Goal: Information Seeking & Learning: Learn about a topic

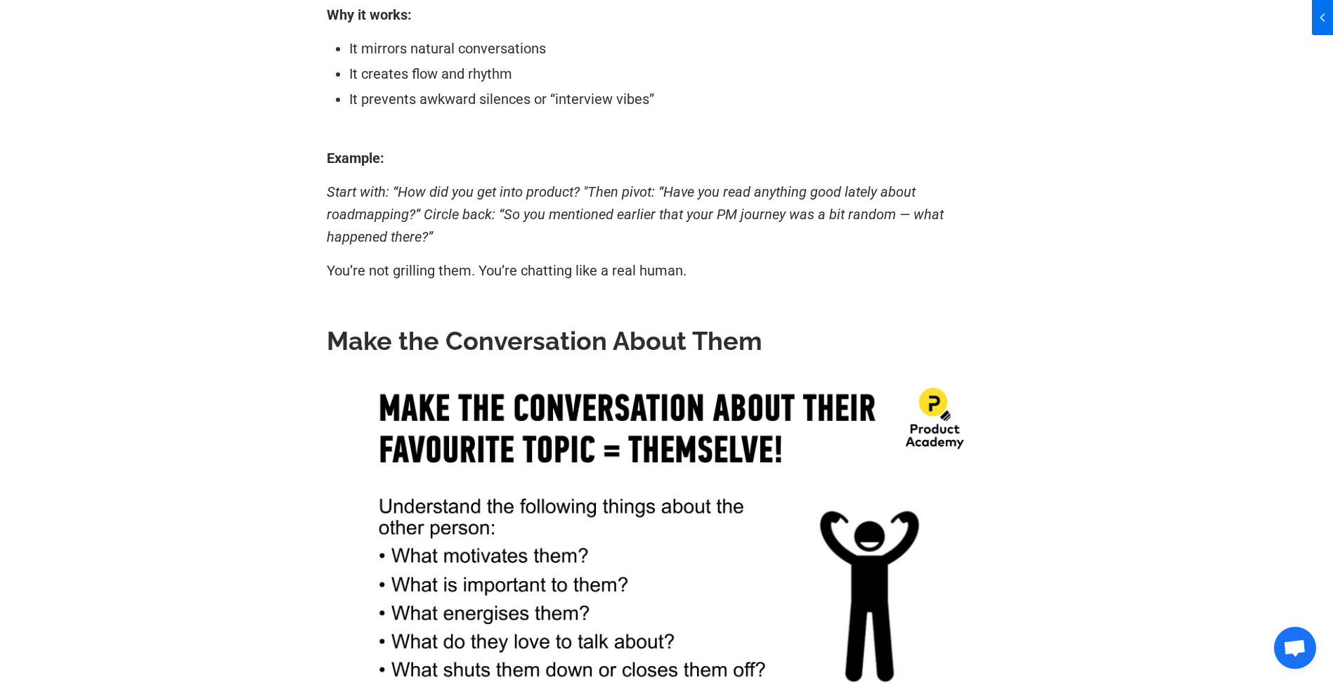
scroll to position [4617, 0]
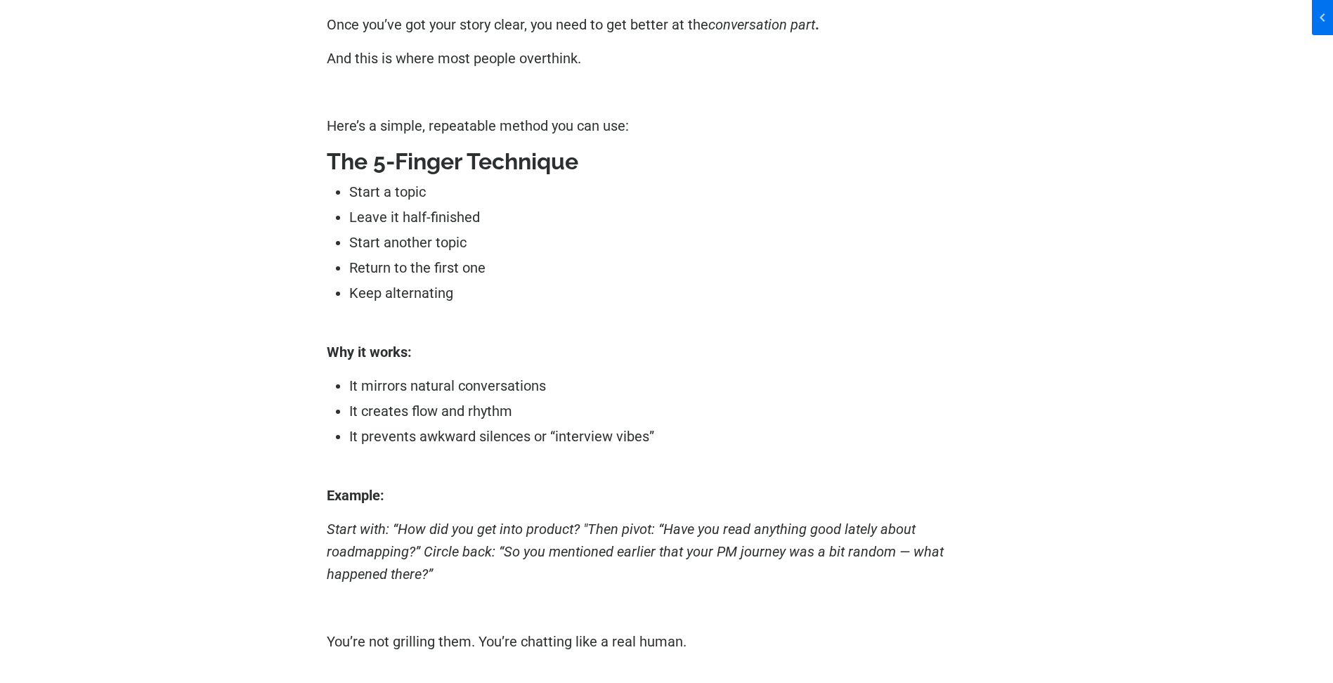
scroll to position [4333, 0]
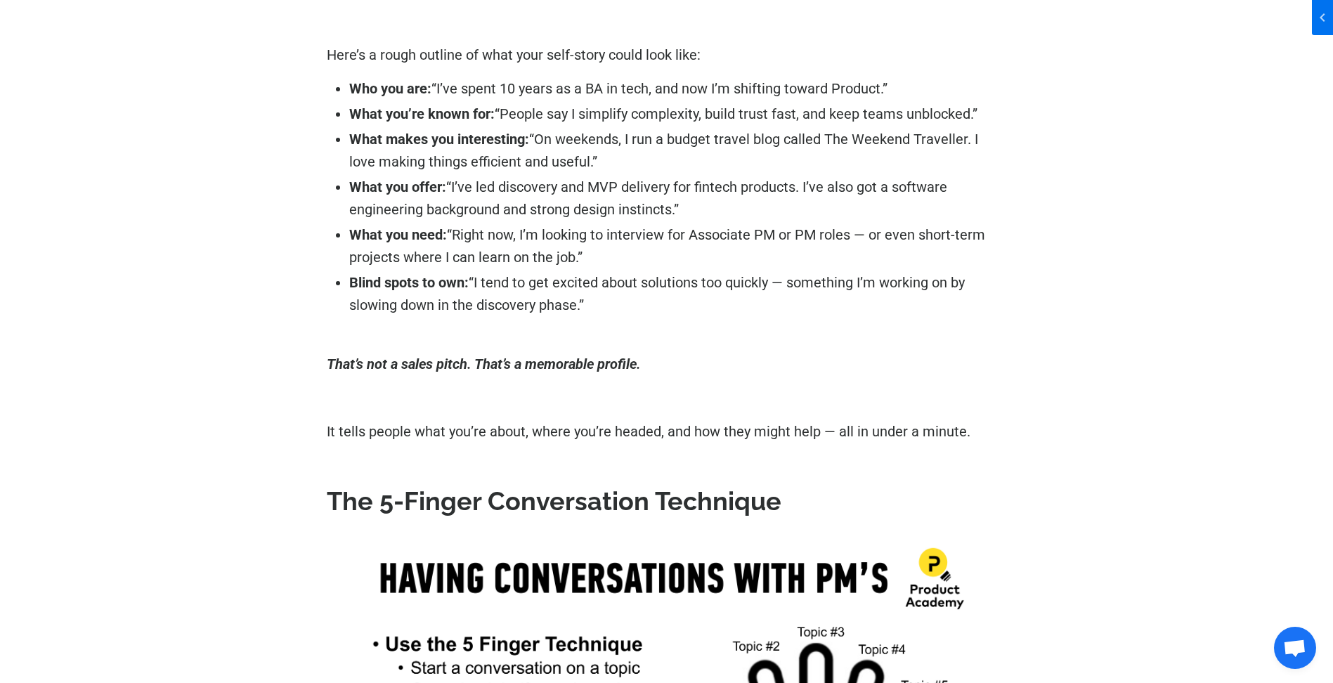
scroll to position [3338, 0]
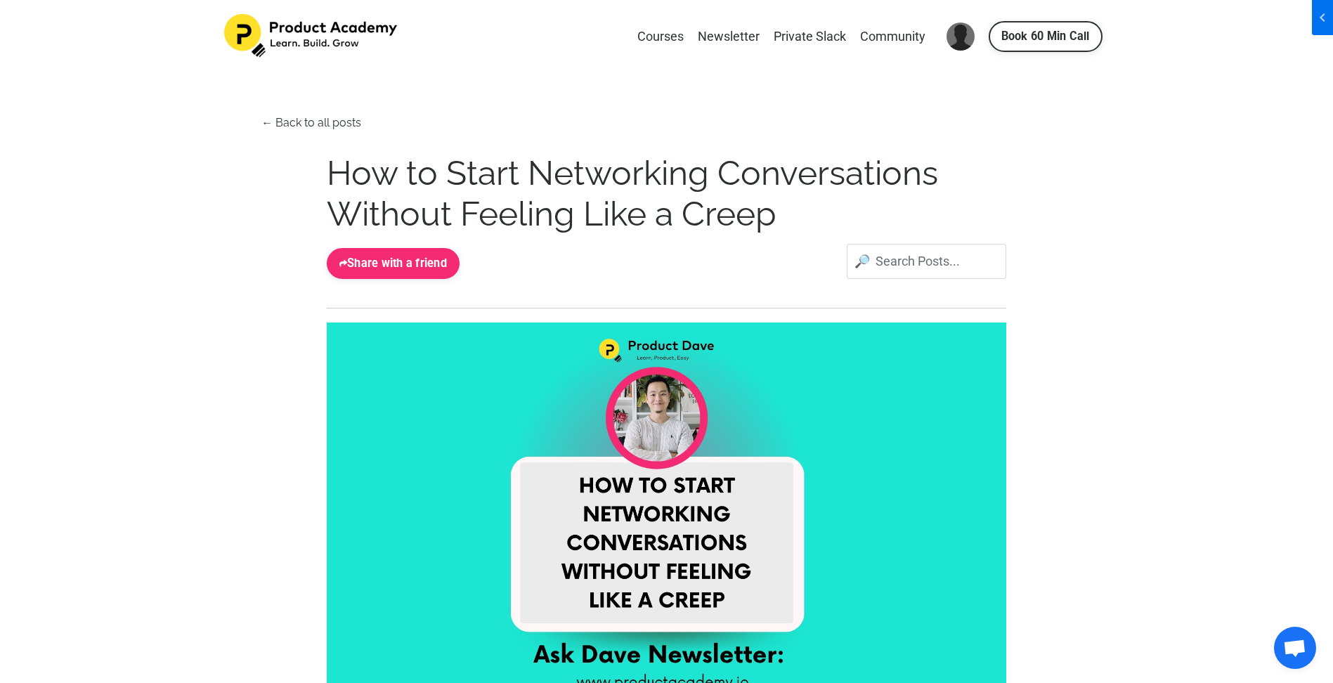
click at [824, 222] on h1 "How to Start Networking Conversations Without Feeling Like a Creep" at bounding box center [667, 193] width 680 height 81
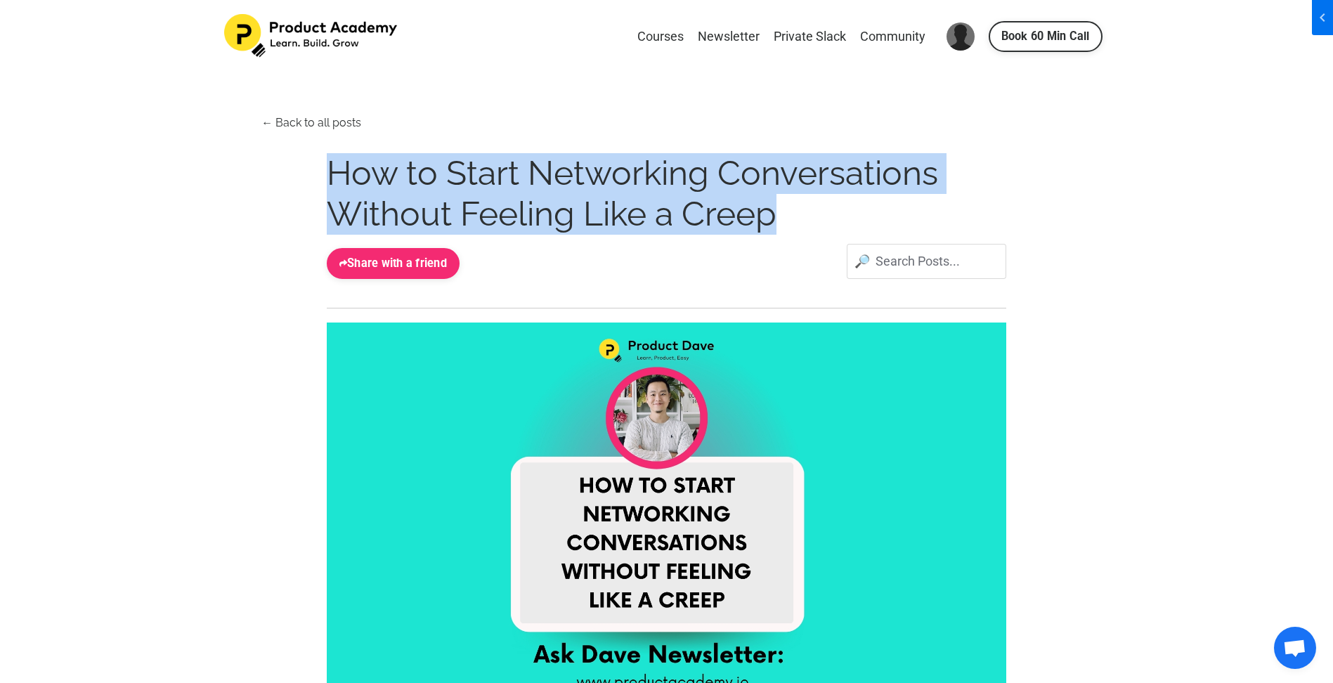
drag, startPoint x: 799, startPoint y: 208, endPoint x: 287, endPoint y: 179, distance: 513.1
drag, startPoint x: 275, startPoint y: 167, endPoint x: 834, endPoint y: 238, distance: 563.2
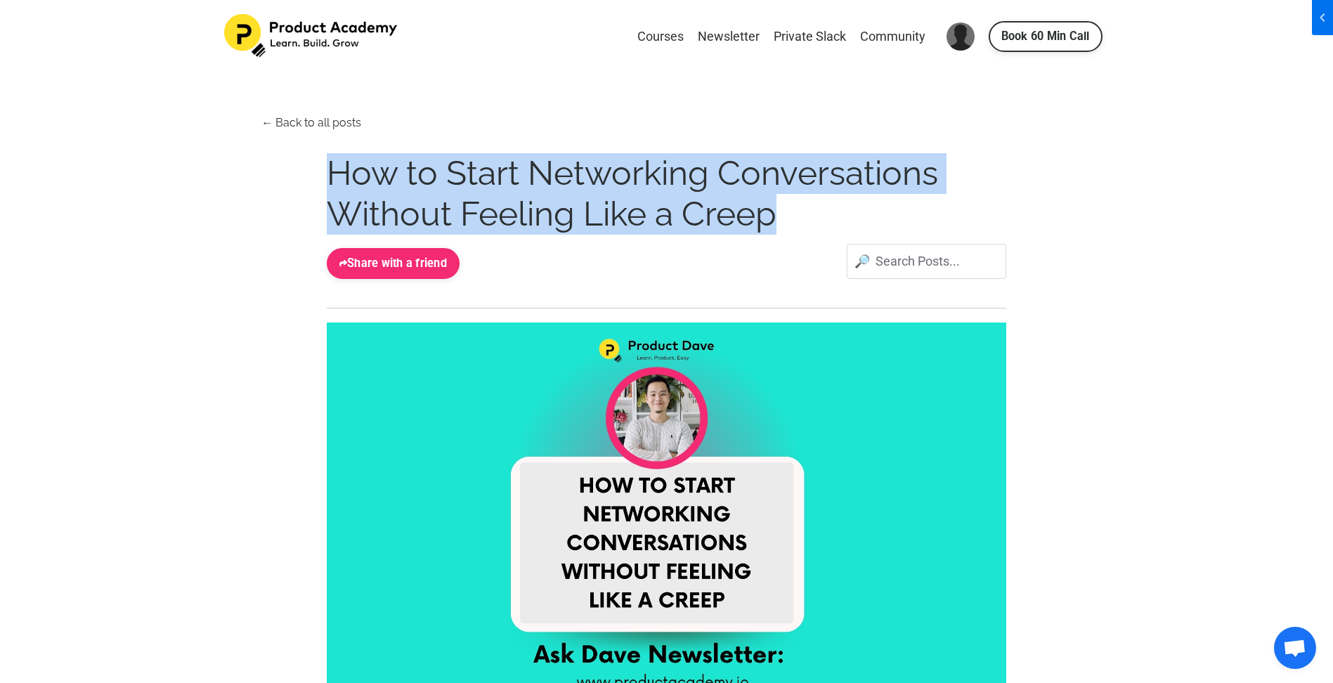
click at [859, 214] on h1 "How to Start Networking Conversations Without Feeling Like a Creep" at bounding box center [667, 193] width 680 height 81
drag, startPoint x: 793, startPoint y: 215, endPoint x: 273, endPoint y: 176, distance: 520.8
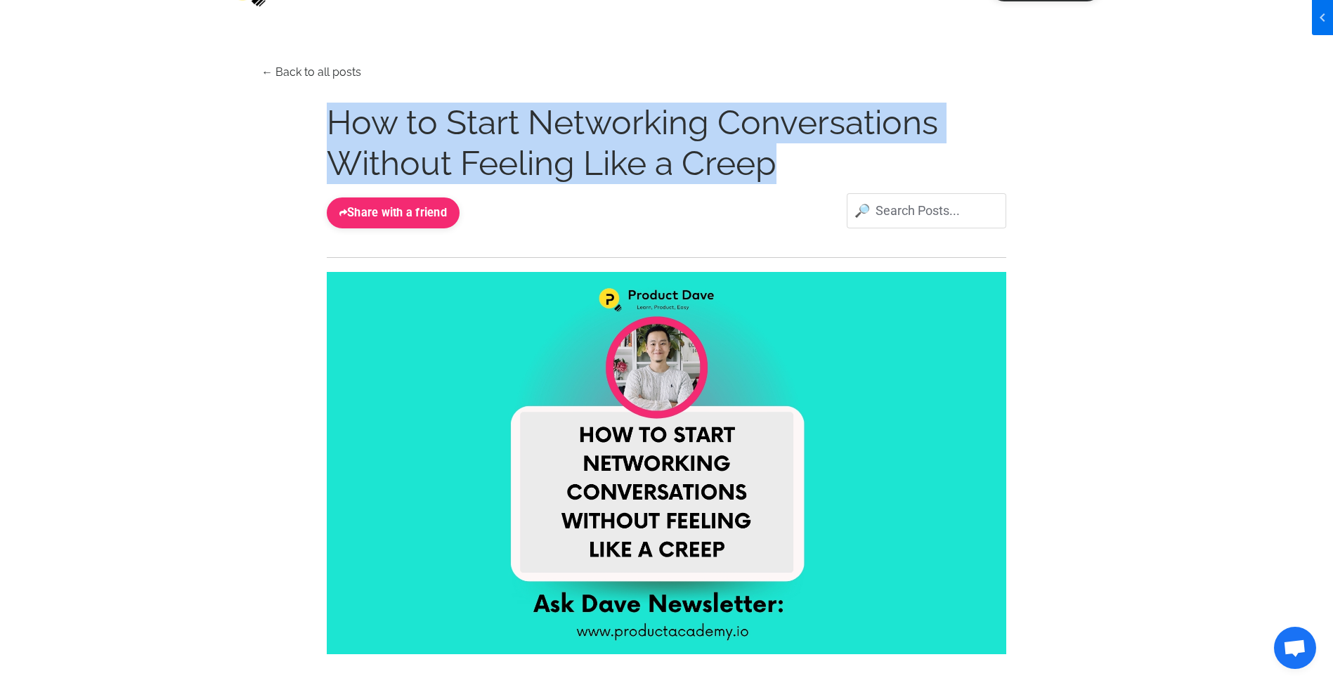
scroll to position [76, 0]
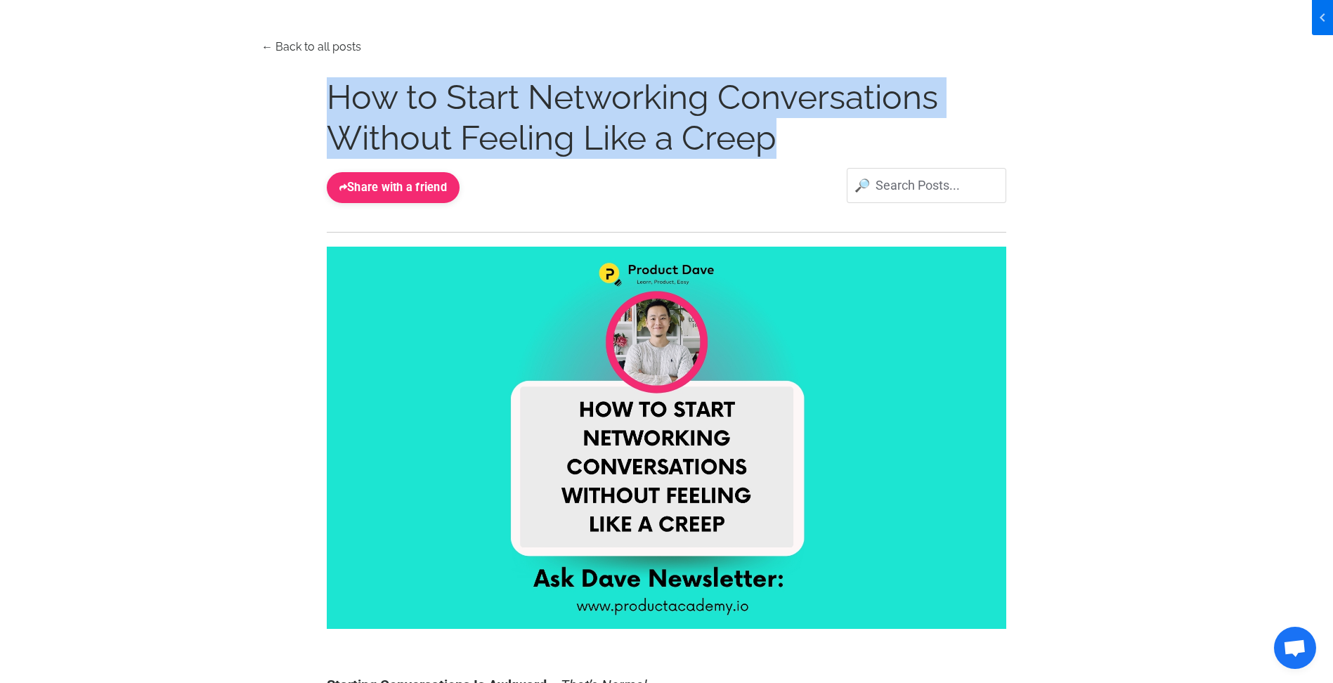
click at [776, 137] on h1 "How to Start Networking Conversations Without Feeling Like a Creep" at bounding box center [667, 117] width 680 height 81
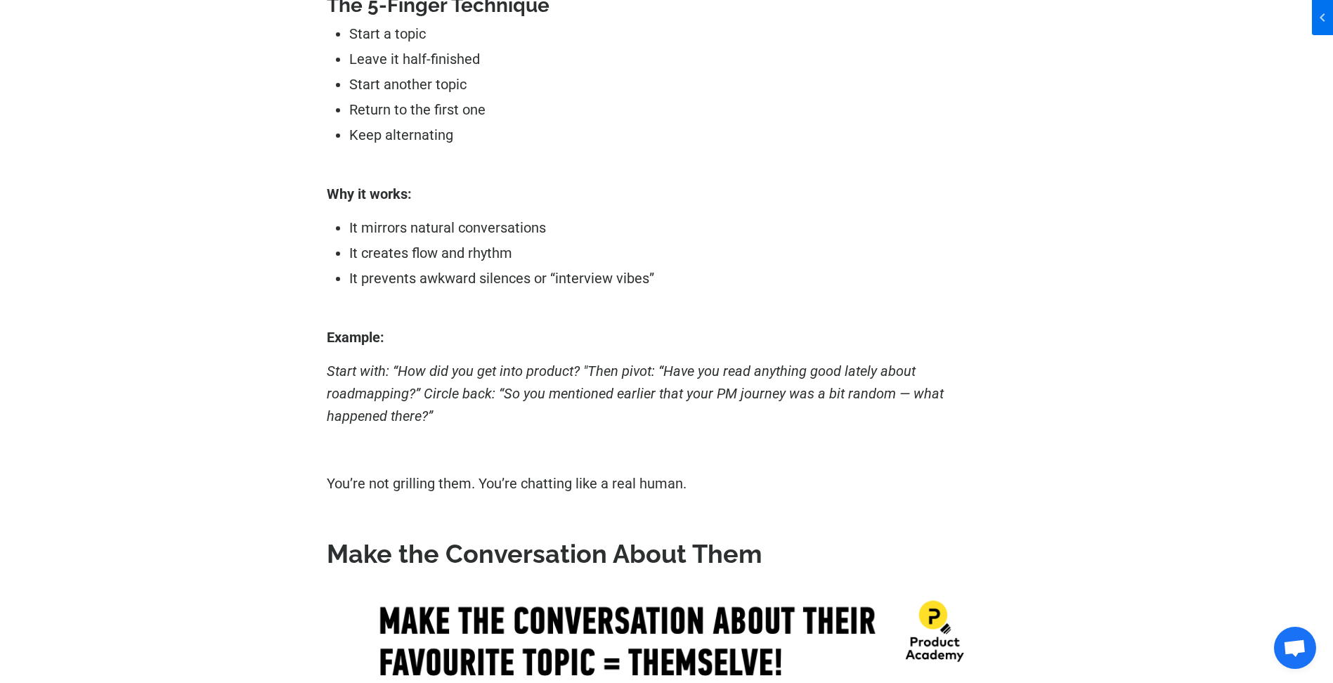
scroll to position [4554, 0]
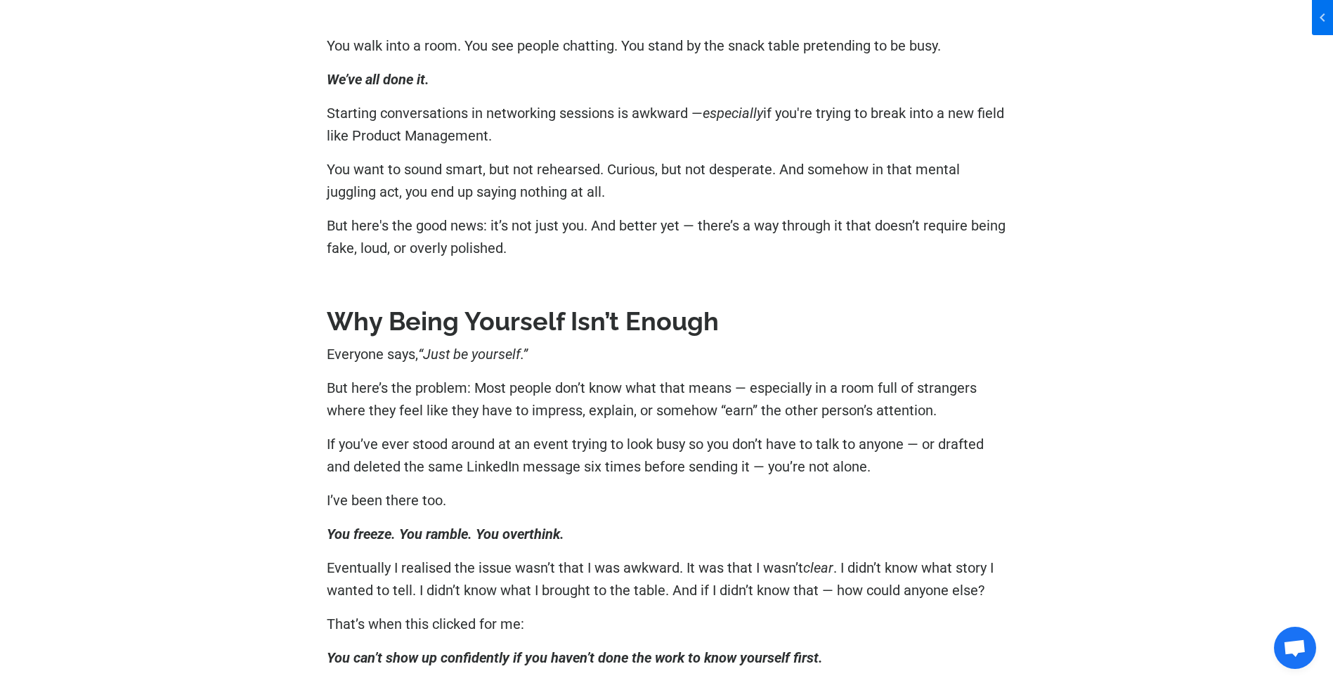
scroll to position [642, 0]
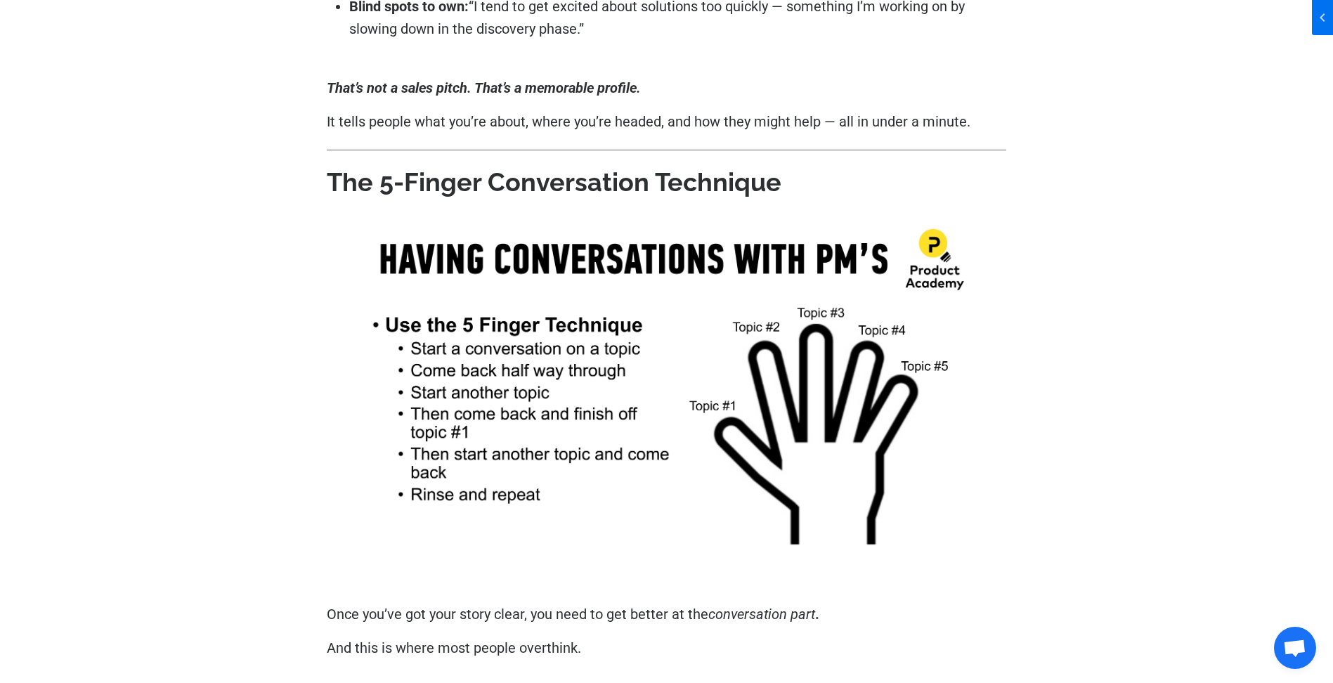
scroll to position [3609, 0]
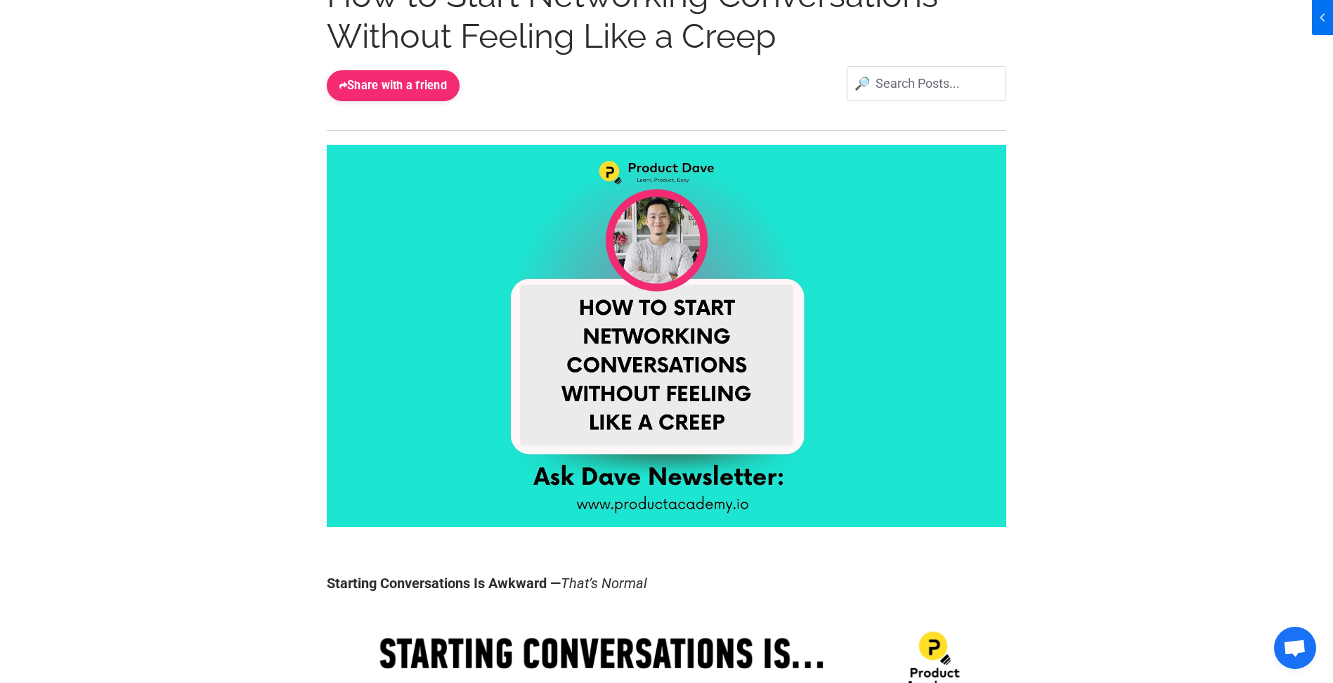
scroll to position [13, 0]
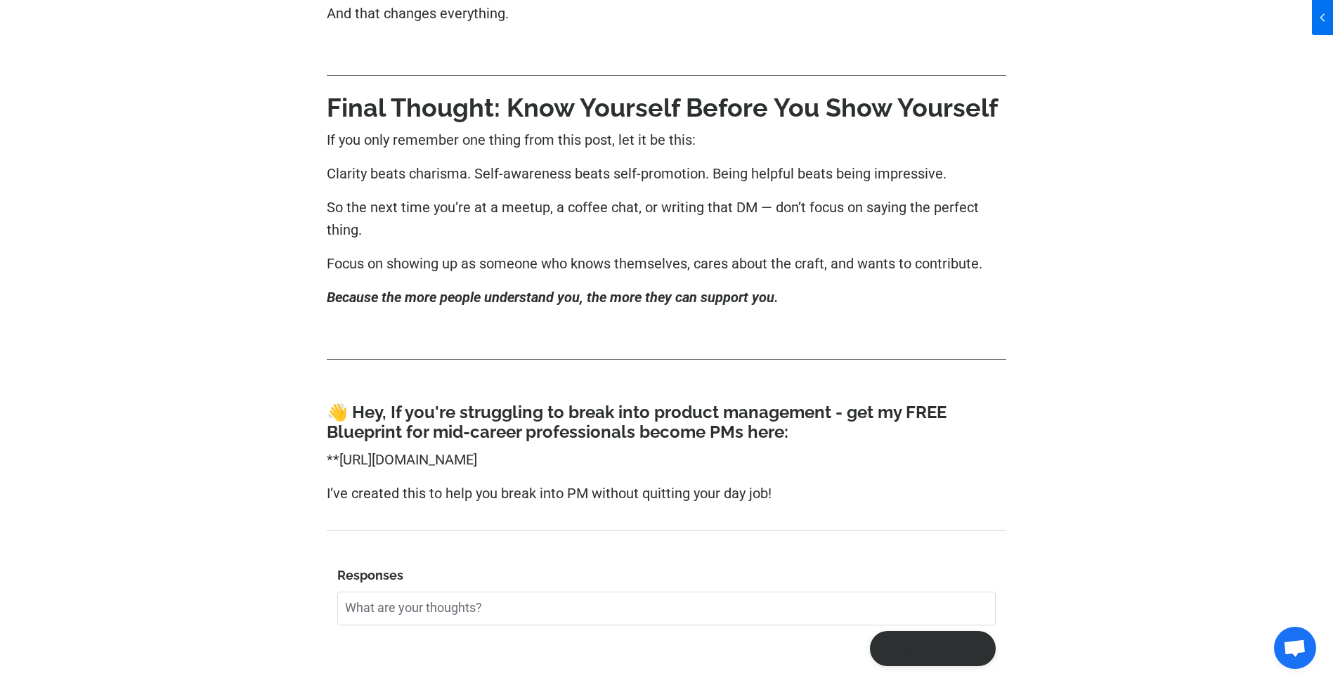
scroll to position [9978, 0]
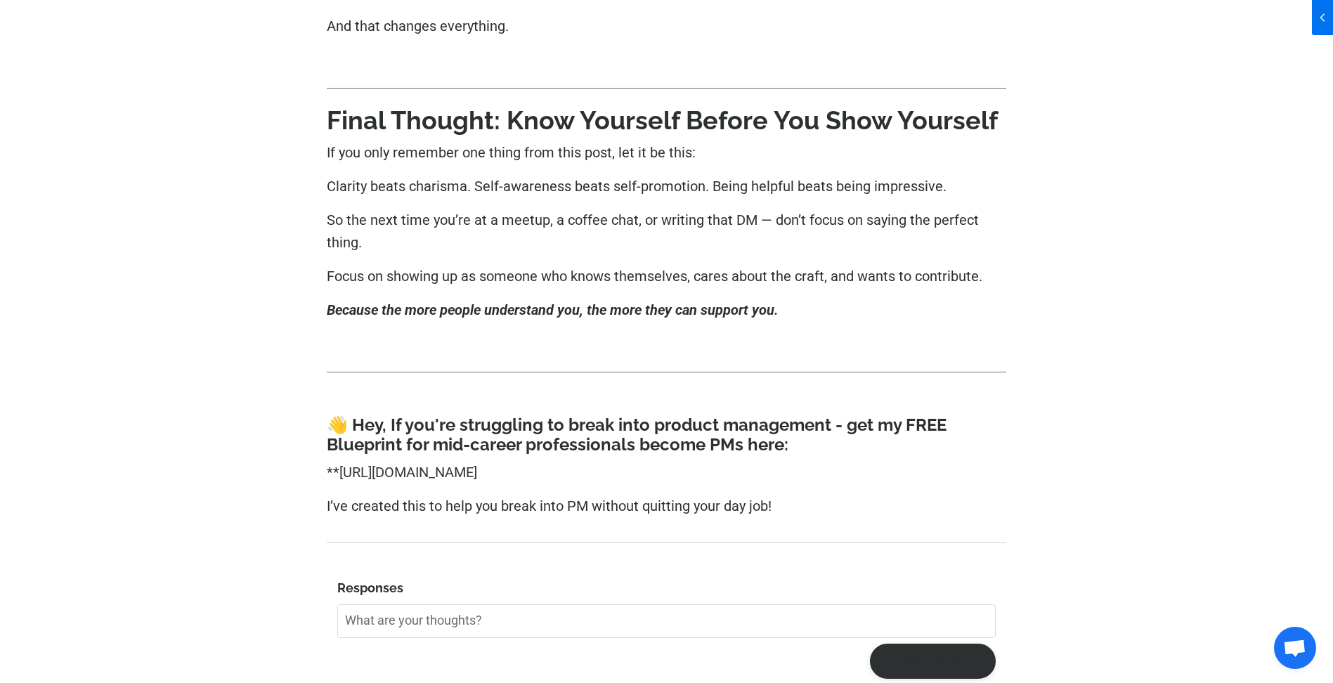
click at [477, 464] on link "[URL][DOMAIN_NAME]" at bounding box center [408, 472] width 138 height 17
